Goal: Task Accomplishment & Management: Use online tool/utility

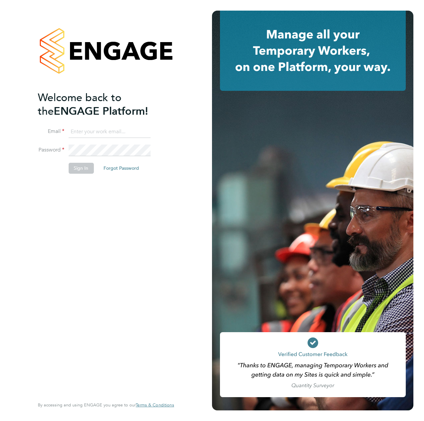
type input "[EMAIL_ADDRESS][DOMAIN_NAME]"
drag, startPoint x: 77, startPoint y: 195, endPoint x: 76, endPoint y: 175, distance: 19.6
click at [78, 189] on div "Welcome back to the ENGAGE Platform! Email [EMAIL_ADDRESS][DOMAIN_NAME] Passwor…" at bounding box center [102, 244] width 129 height 306
click at [76, 171] on button "Sign In" at bounding box center [80, 168] width 25 height 11
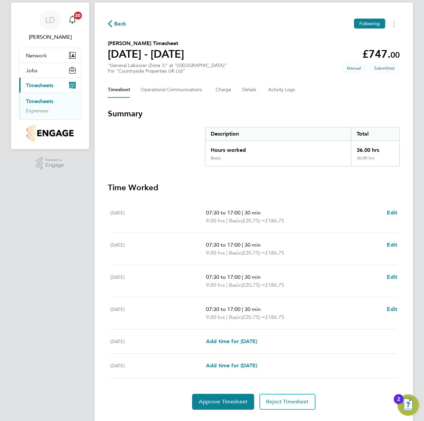
scroll to position [31, 0]
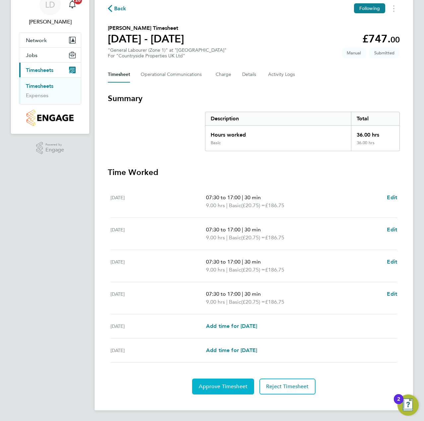
click at [230, 386] on span "Approve Timesheet" at bounding box center [223, 386] width 49 height 7
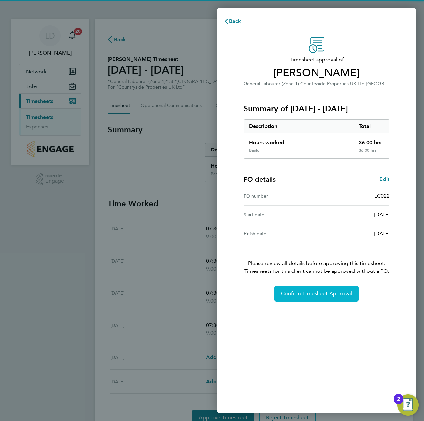
click at [295, 296] on span "Confirm Timesheet Approval" at bounding box center [316, 293] width 71 height 7
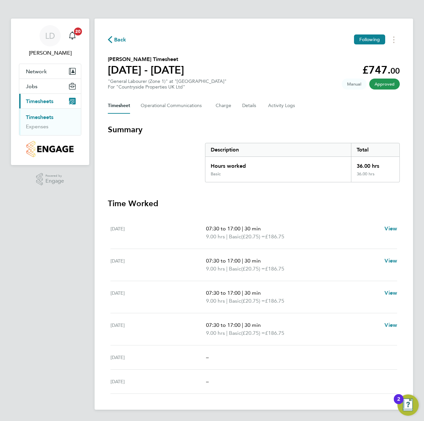
click at [118, 40] on span "Back" at bounding box center [120, 40] width 12 height 8
